Goal: Navigation & Orientation: Go to known website

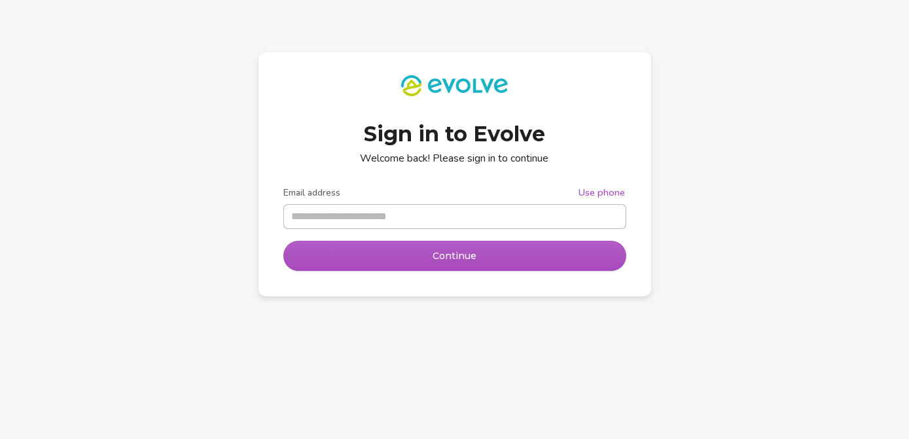
click at [432, 220] on input "Email address" at bounding box center [454, 217] width 341 height 24
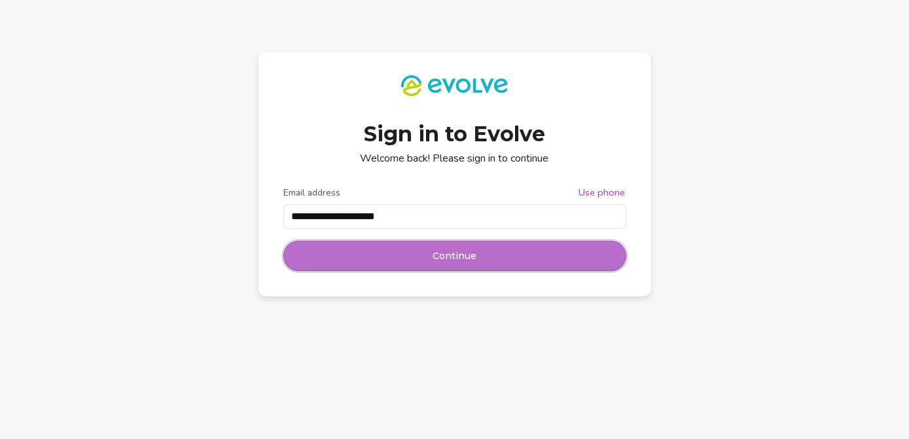
click at [397, 262] on button "Continue" at bounding box center [454, 255] width 341 height 29
type input "**********"
